Goal: Check status: Check status

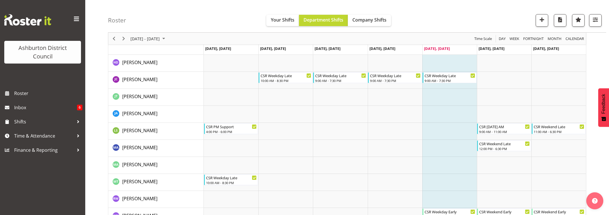
scroll to position [109, 0]
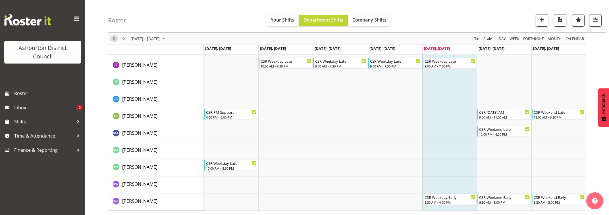
click at [113, 40] on span "Previous" at bounding box center [113, 38] width 7 height 7
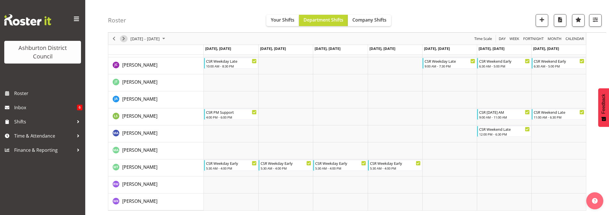
drag, startPoint x: 124, startPoint y: 39, endPoint x: 135, endPoint y: 47, distance: 14.1
click at [124, 39] on span "Next" at bounding box center [123, 38] width 7 height 7
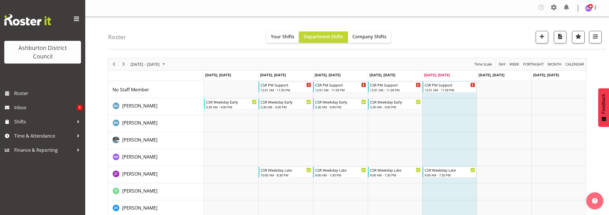
scroll to position [71, 0]
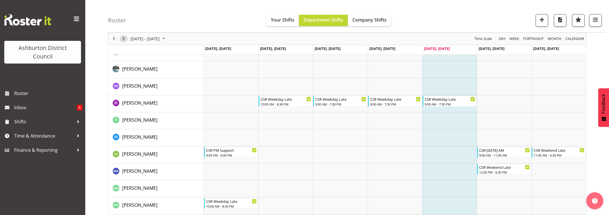
click at [124, 41] on span "Next" at bounding box center [123, 38] width 7 height 7
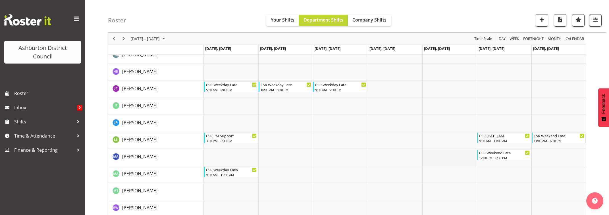
scroll to position [109, 0]
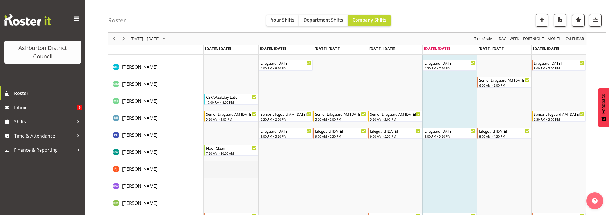
scroll to position [866, 0]
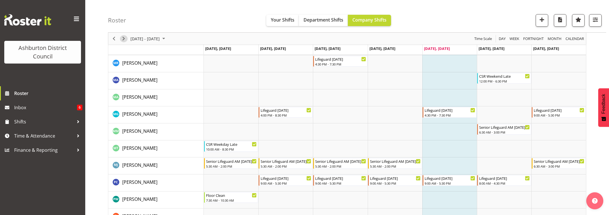
drag, startPoint x: 124, startPoint y: 38, endPoint x: 253, endPoint y: 134, distance: 160.3
click at [124, 38] on span "Next" at bounding box center [123, 38] width 7 height 7
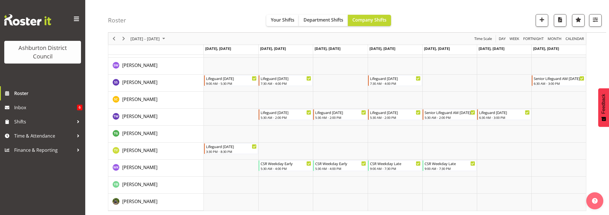
scroll to position [1103, 0]
click at [112, 39] on span "Previous" at bounding box center [113, 38] width 7 height 7
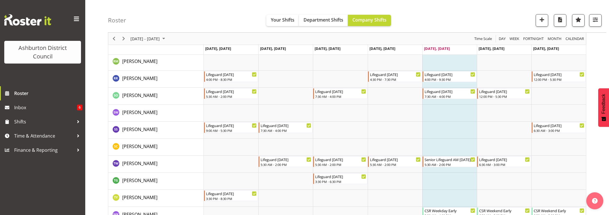
scroll to position [1102, 0]
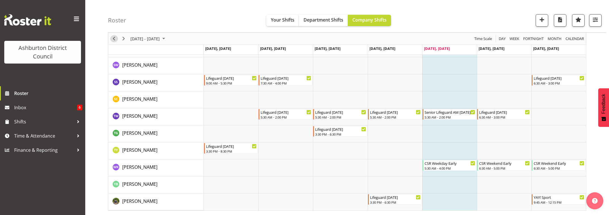
click at [114, 39] on span "Previous" at bounding box center [113, 38] width 7 height 7
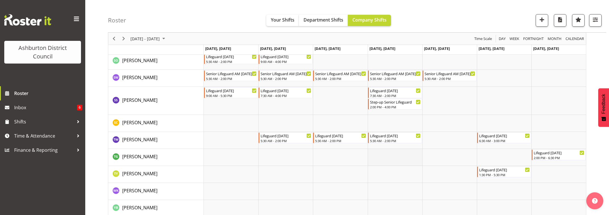
scroll to position [1102, 0]
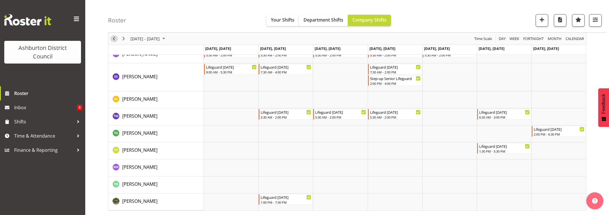
click at [114, 39] on span "Previous" at bounding box center [113, 38] width 7 height 7
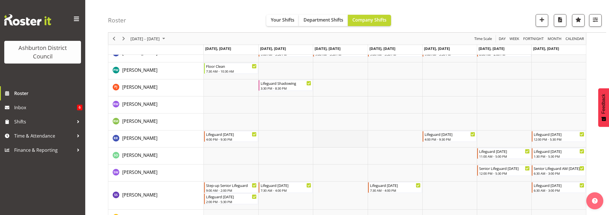
scroll to position [855, 0]
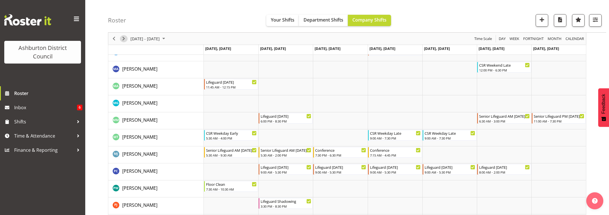
drag, startPoint x: 122, startPoint y: 39, endPoint x: 389, endPoint y: 146, distance: 287.5
click at [124, 39] on span "Next" at bounding box center [123, 38] width 7 height 7
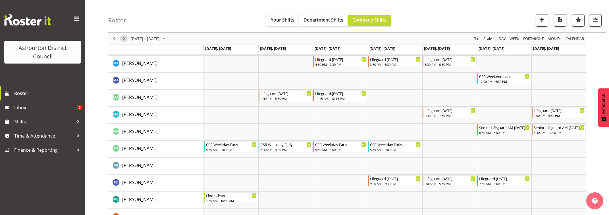
drag, startPoint x: 123, startPoint y: 39, endPoint x: 309, endPoint y: 110, distance: 199.1
click at [123, 39] on span "Next" at bounding box center [123, 38] width 7 height 7
